Goal: Find specific page/section: Find specific page/section

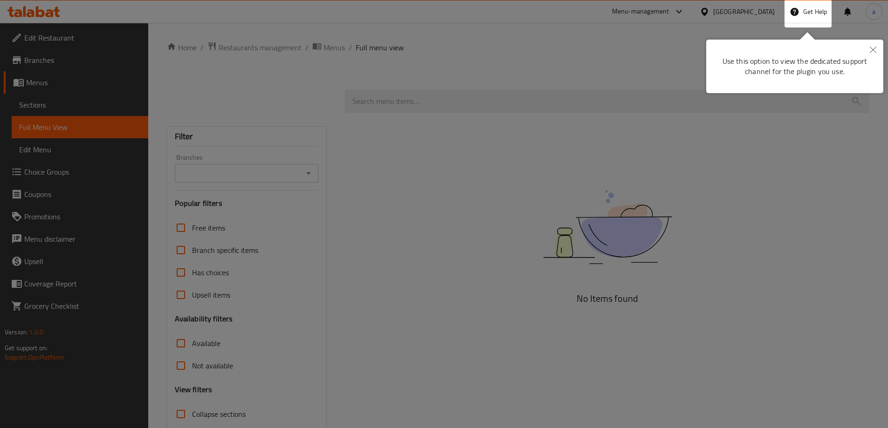
click at [875, 57] on button "Close" at bounding box center [873, 50] width 21 height 21
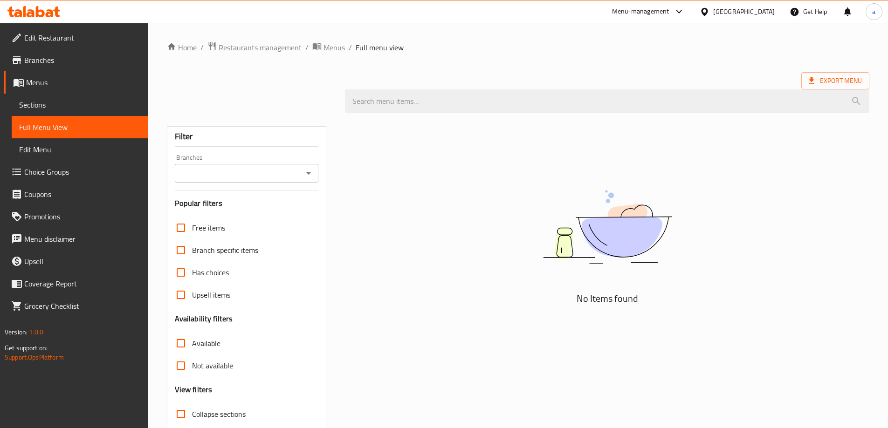
click at [759, 18] on div "[GEOGRAPHIC_DATA]" at bounding box center [737, 11] width 90 height 22
click at [723, 19] on div "[GEOGRAPHIC_DATA]" at bounding box center [737, 11] width 90 height 22
click at [731, 9] on div "[GEOGRAPHIC_DATA]" at bounding box center [744, 12] width 62 height 10
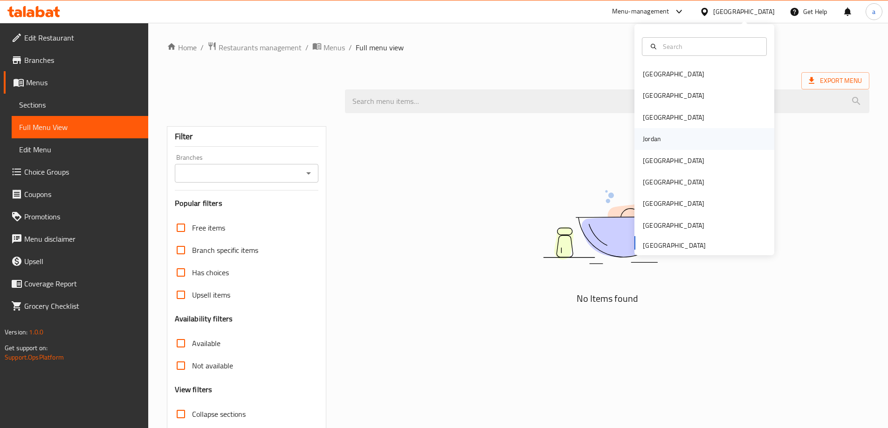
click at [645, 134] on div "Jordan" at bounding box center [652, 139] width 18 height 10
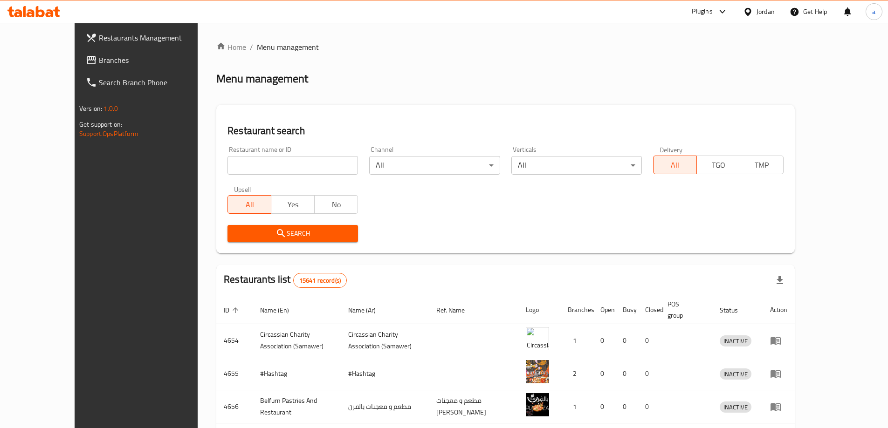
click at [99, 62] on span "Branches" at bounding box center [157, 60] width 117 height 11
